Goal: Find specific page/section: Find specific page/section

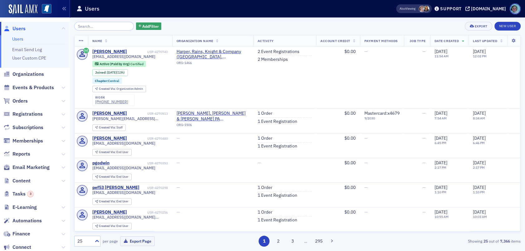
click at [99, 25] on input "search" at bounding box center [104, 26] width 60 height 9
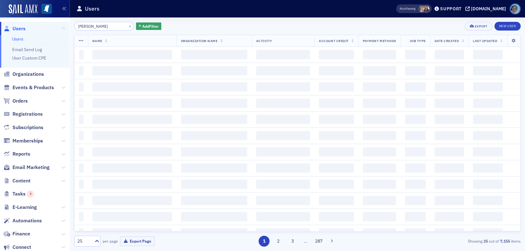
type input "[PERSON_NAME]"
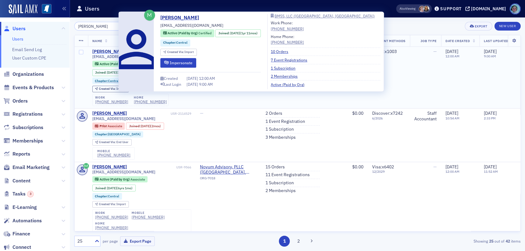
click at [106, 51] on div "[PERSON_NAME]" at bounding box center [109, 52] width 35 height 6
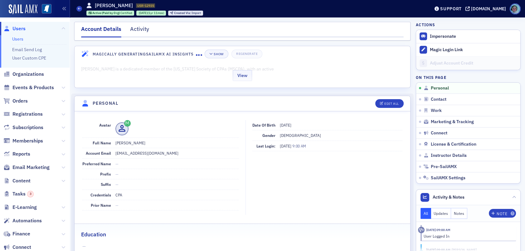
click at [276, 83] on div "View" at bounding box center [243, 74] width 336 height 26
